Goal: Task Accomplishment & Management: Manage account settings

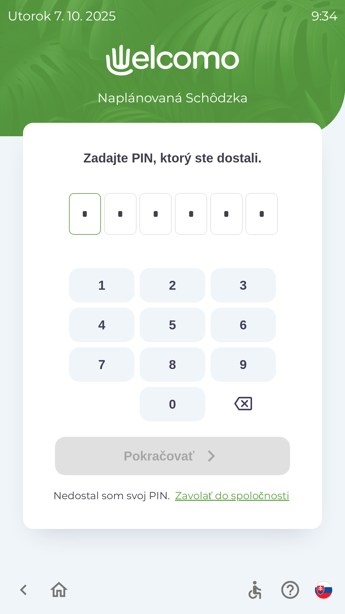
click at [170, 398] on button "0" at bounding box center [173, 404] width 66 height 35
type input "*"
click at [176, 363] on button "8" at bounding box center [173, 364] width 66 height 35
type input "*"
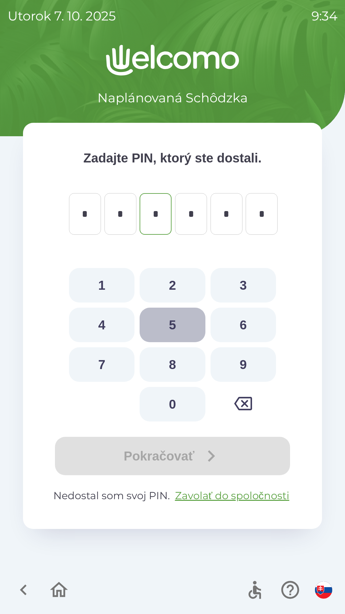
click at [170, 321] on button "5" at bounding box center [173, 324] width 66 height 35
type input "*"
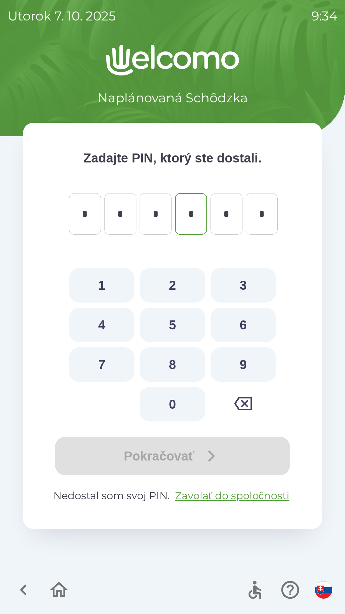
click at [174, 404] on button "0" at bounding box center [173, 404] width 66 height 35
type input "*"
click at [181, 320] on button "5" at bounding box center [173, 324] width 66 height 35
type input "*"
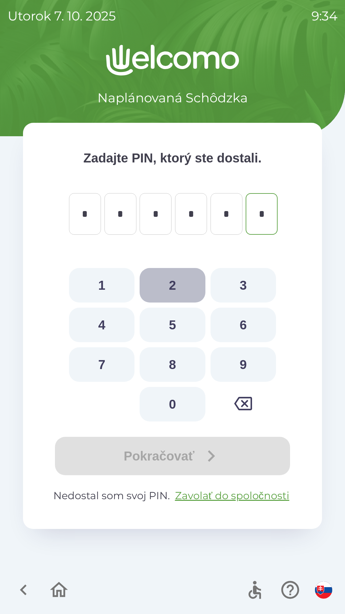
click at [186, 287] on button "2" at bounding box center [173, 285] width 66 height 35
type input "*"
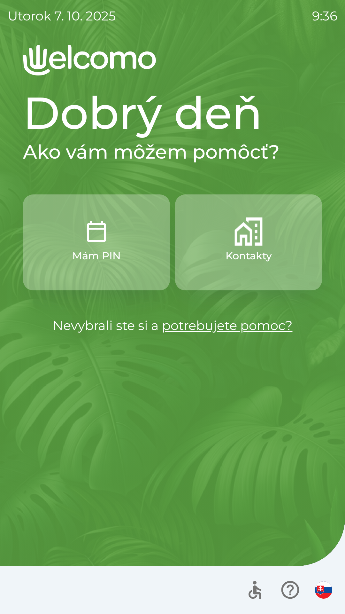
click at [245, 254] on p "Kontakty" at bounding box center [249, 255] width 46 height 15
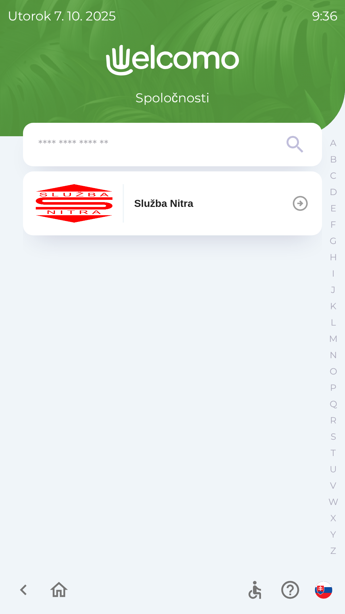
click at [109, 145] on input "text" at bounding box center [159, 145] width 243 height 18
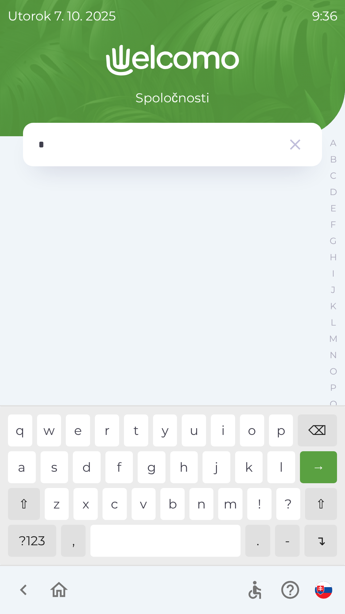
click at [187, 472] on div "h" at bounding box center [184, 467] width 28 height 32
click at [24, 464] on div "a" at bounding box center [22, 467] width 28 height 32
click at [149, 465] on div "g" at bounding box center [152, 467] width 28 height 32
click at [19, 467] on div "a" at bounding box center [22, 467] width 28 height 32
click at [323, 469] on div "→" at bounding box center [318, 467] width 37 height 32
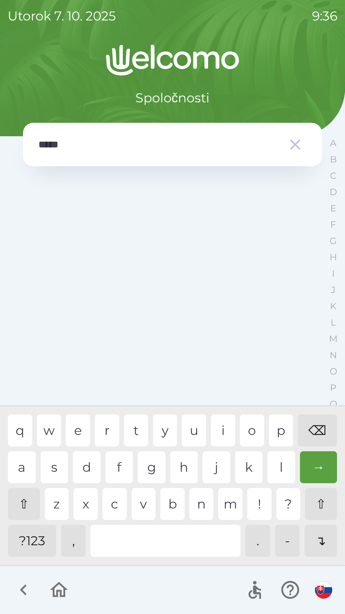
type input "******"
click at [322, 471] on div "→" at bounding box center [318, 467] width 37 height 32
click at [317, 469] on div "→" at bounding box center [318, 467] width 37 height 32
click at [323, 471] on div "→" at bounding box center [318, 467] width 37 height 32
click at [293, 146] on icon "button" at bounding box center [295, 144] width 11 height 11
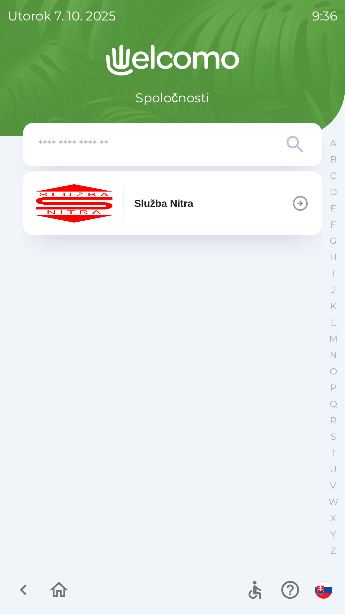
click at [298, 207] on icon "button" at bounding box center [300, 203] width 18 height 18
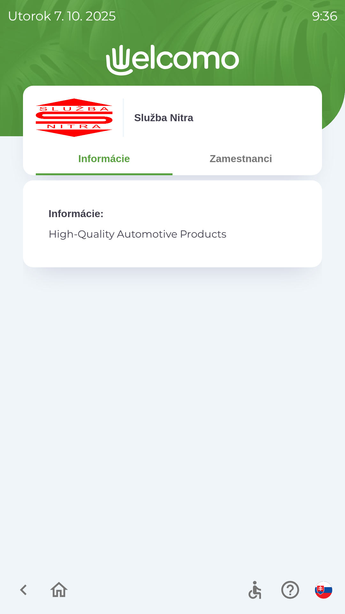
click at [246, 156] on button "Zamestnanci" at bounding box center [241, 158] width 137 height 23
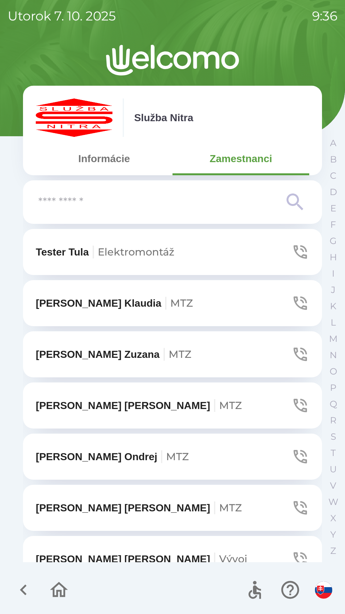
click at [84, 209] on input "text" at bounding box center [159, 202] width 243 height 18
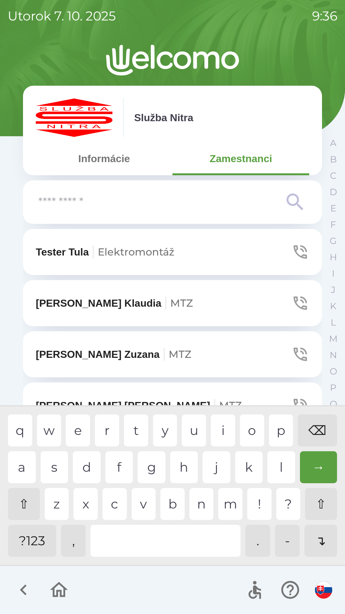
type input "*"
click at [108, 430] on div "r" at bounding box center [107, 430] width 24 height 32
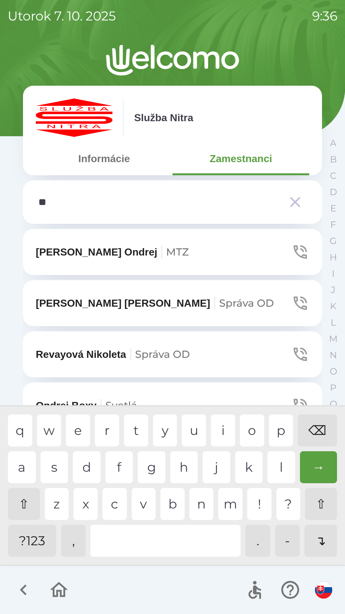
type input "***"
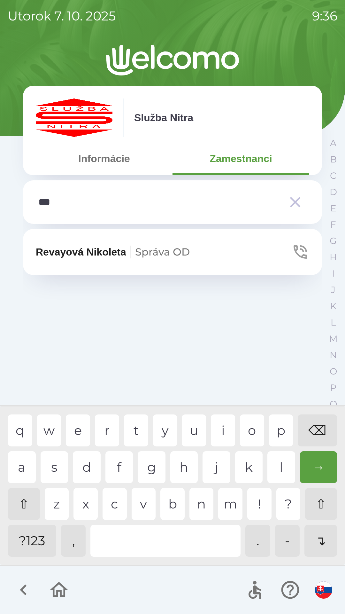
click at [104, 250] on p "[PERSON_NAME] OD" at bounding box center [113, 251] width 154 height 15
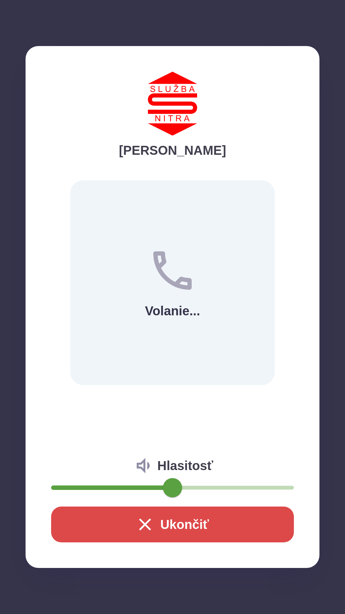
click at [187, 527] on button "Ukončiť" at bounding box center [172, 524] width 243 height 36
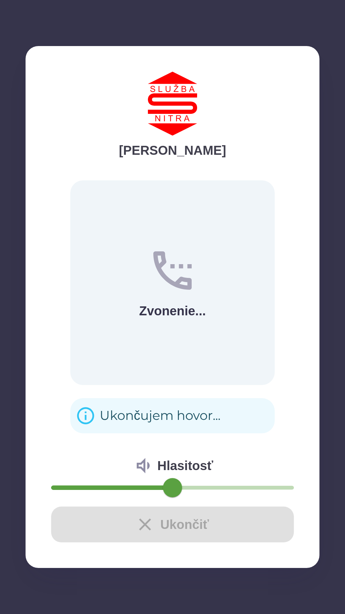
click at [183, 524] on div "Ukončiť" at bounding box center [172, 524] width 243 height 36
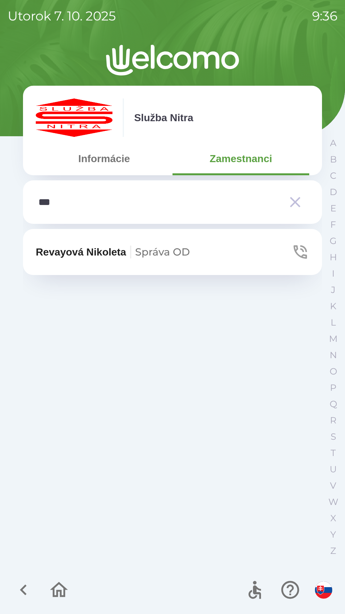
click at [57, 589] on icon "button" at bounding box center [58, 589] width 21 height 21
